Goal: Task Accomplishment & Management: Manage account settings

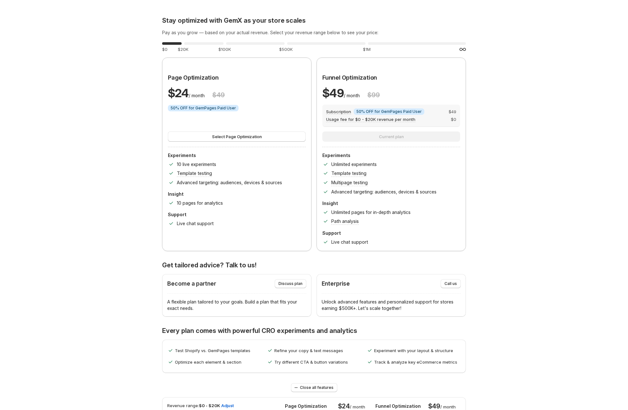
click at [69, 165] on div "Stay optimized with GemX as your store scales Pay as you grow — based on your a…" at bounding box center [314, 417] width 612 height 835
click at [111, 77] on div "Stay optimized with GemX as your store scales Pay as you grow — based on your a…" at bounding box center [314, 417] width 612 height 835
click at [108, 240] on div "Stay optimized with GemX as your store scales Pay as you grow — based on your a…" at bounding box center [314, 417] width 612 height 835
